Goal: Information Seeking & Learning: Learn about a topic

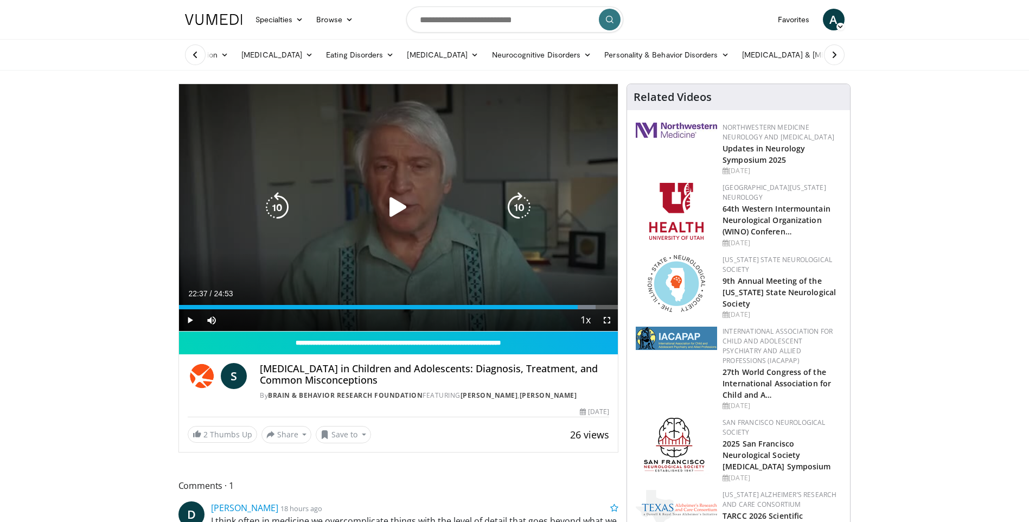
click at [402, 221] on icon "Video Player" at bounding box center [398, 207] width 30 height 30
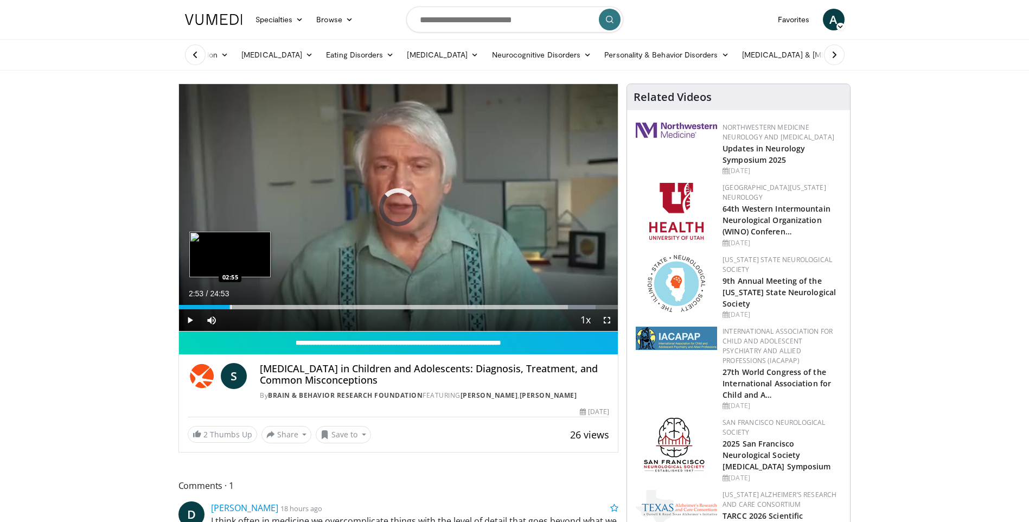
click at [231, 305] on div "Progress Bar" at bounding box center [231, 307] width 1 height 4
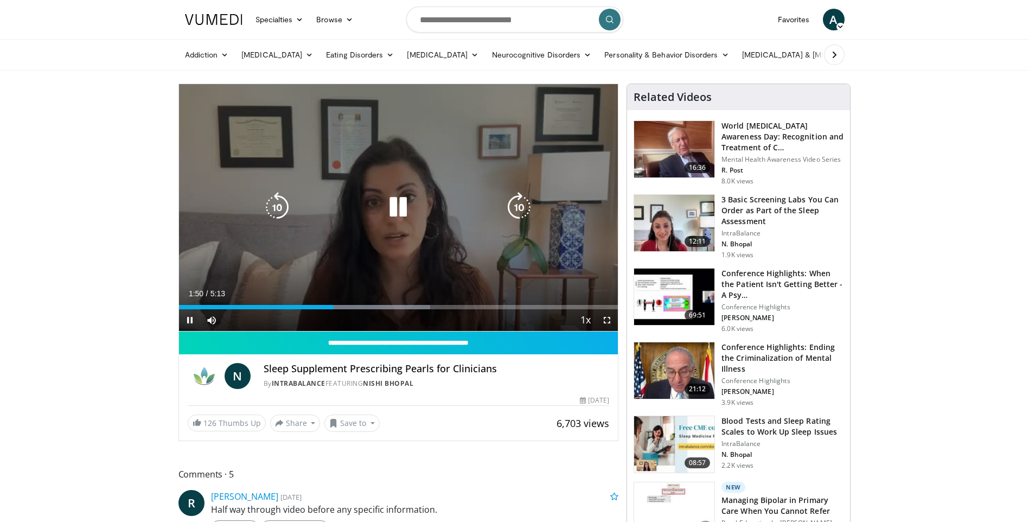
click at [390, 222] on div "10 seconds Tap to unmute" at bounding box center [398, 207] width 439 height 247
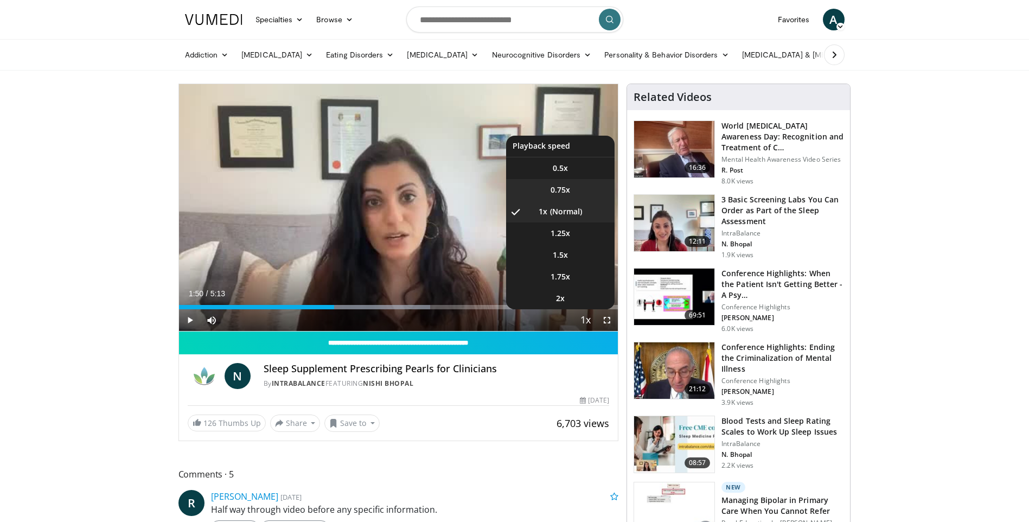
click at [555, 186] on span "0.75x" at bounding box center [561, 189] width 20 height 11
